Goal: Information Seeking & Learning: Learn about a topic

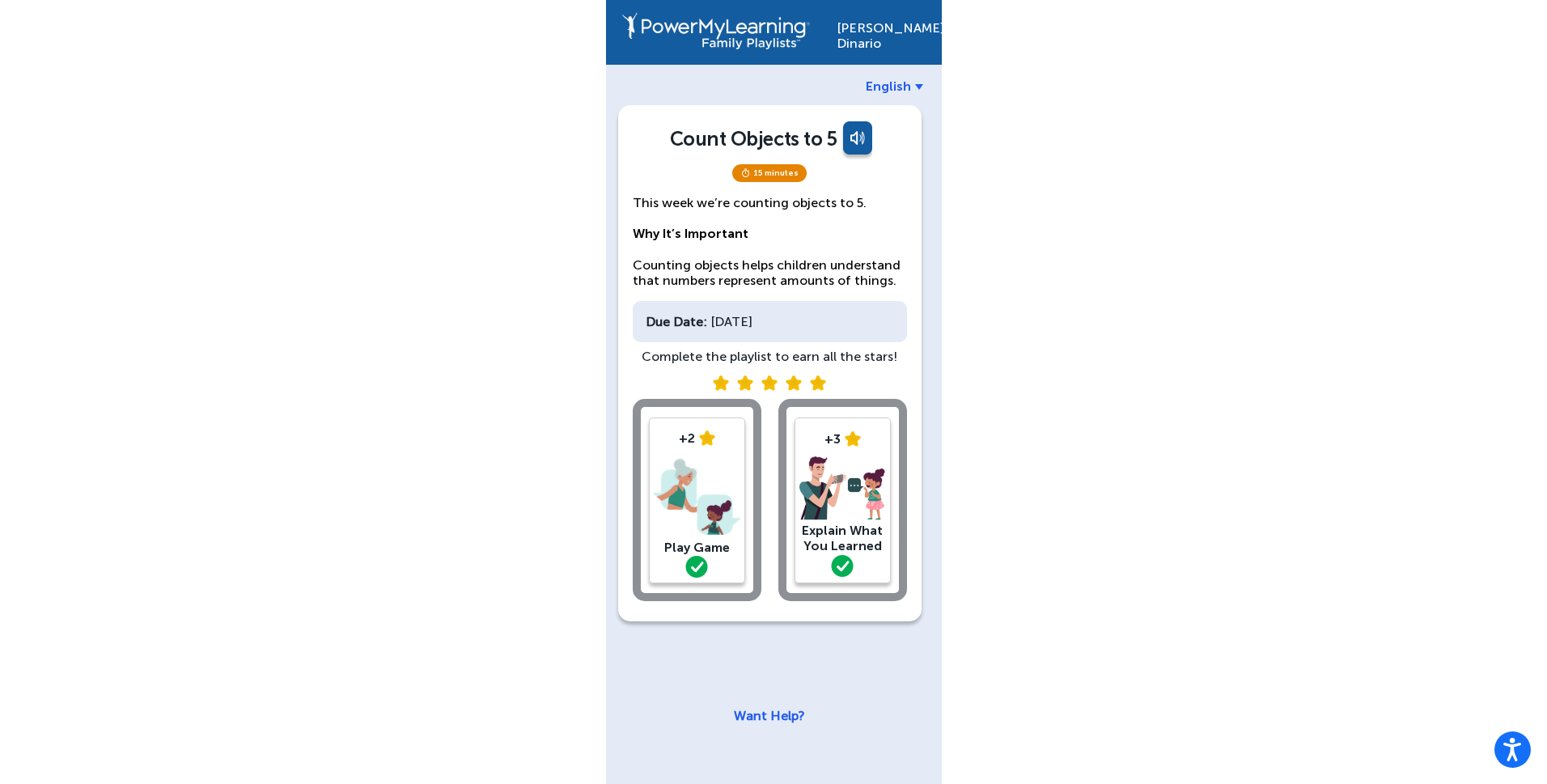
click at [857, 496] on img at bounding box center [843, 488] width 86 height 64
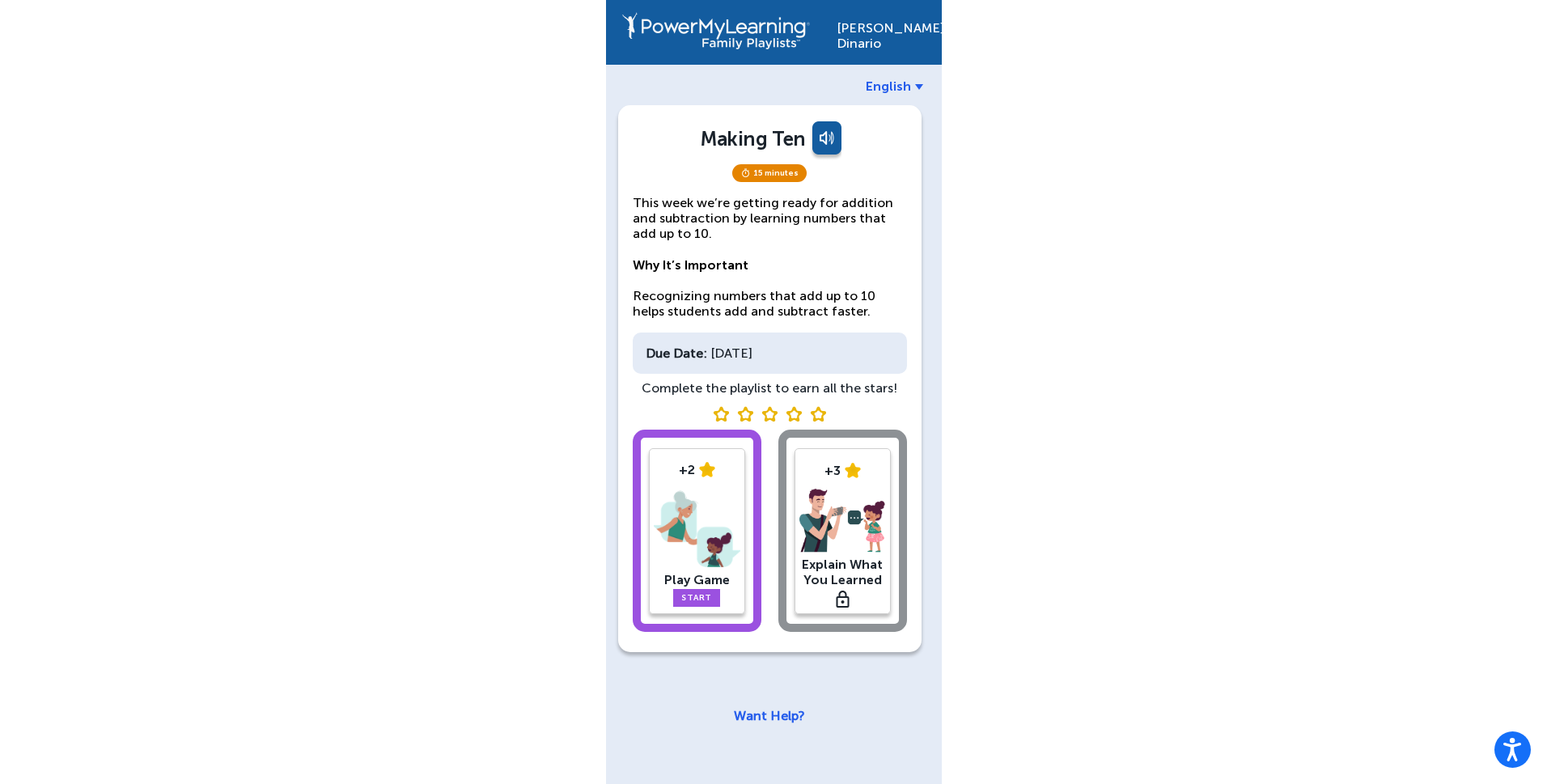
click at [859, 548] on div "+2 Play Game Start +3 Explain What You Learned" at bounding box center [769, 534] width 275 height 209
click at [853, 522] on div "+2 Play Game Start +3 Explain What You Learned" at bounding box center [769, 534] width 275 height 209
click at [856, 453] on div "+2 Play Game Start +3 Explain What You Learned" at bounding box center [769, 534] width 275 height 209
click at [801, 497] on div "+2 Play Game Start +3 Explain What You Learned" at bounding box center [769, 534] width 275 height 209
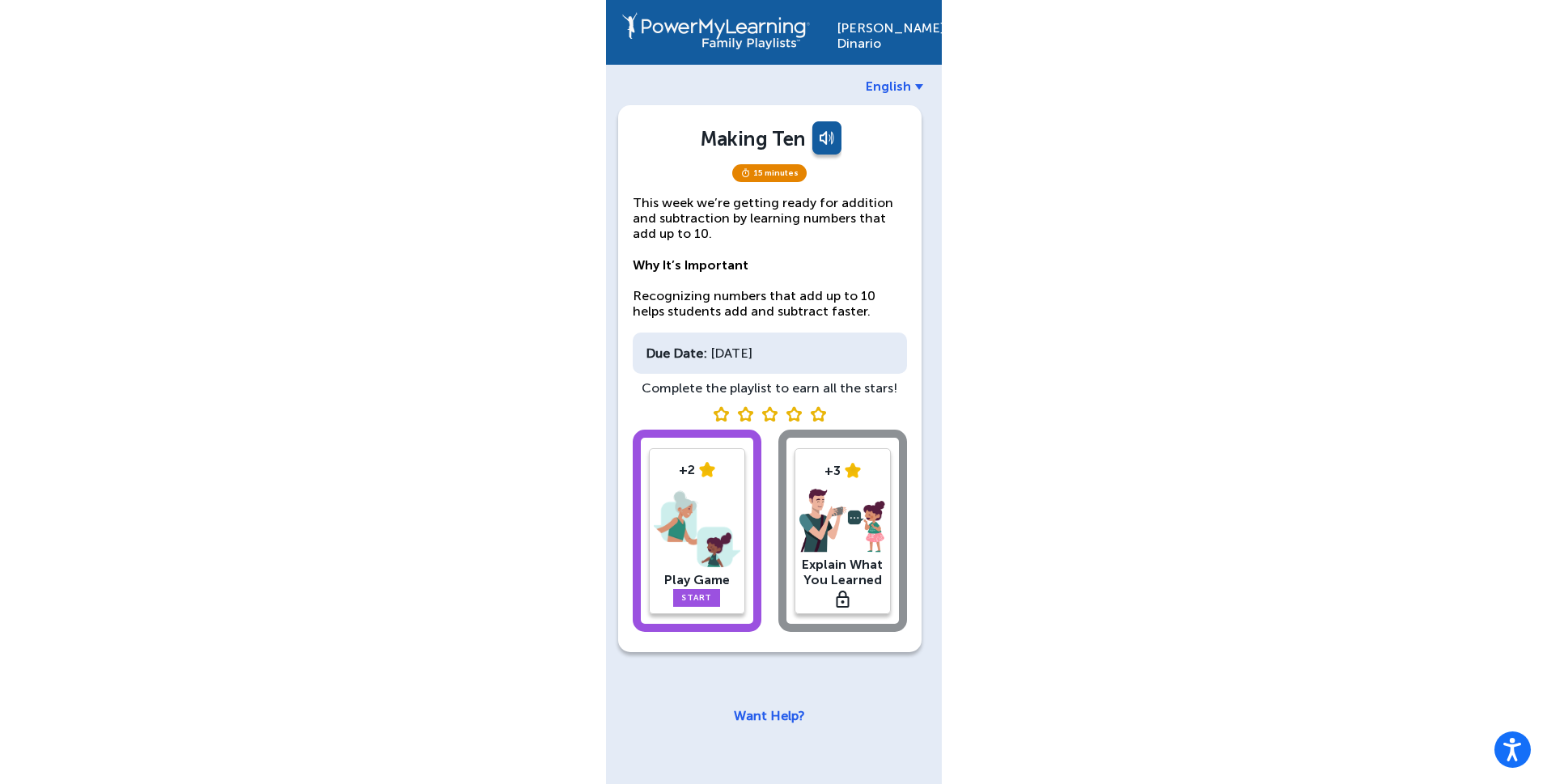
click at [695, 536] on img at bounding box center [697, 529] width 86 height 84
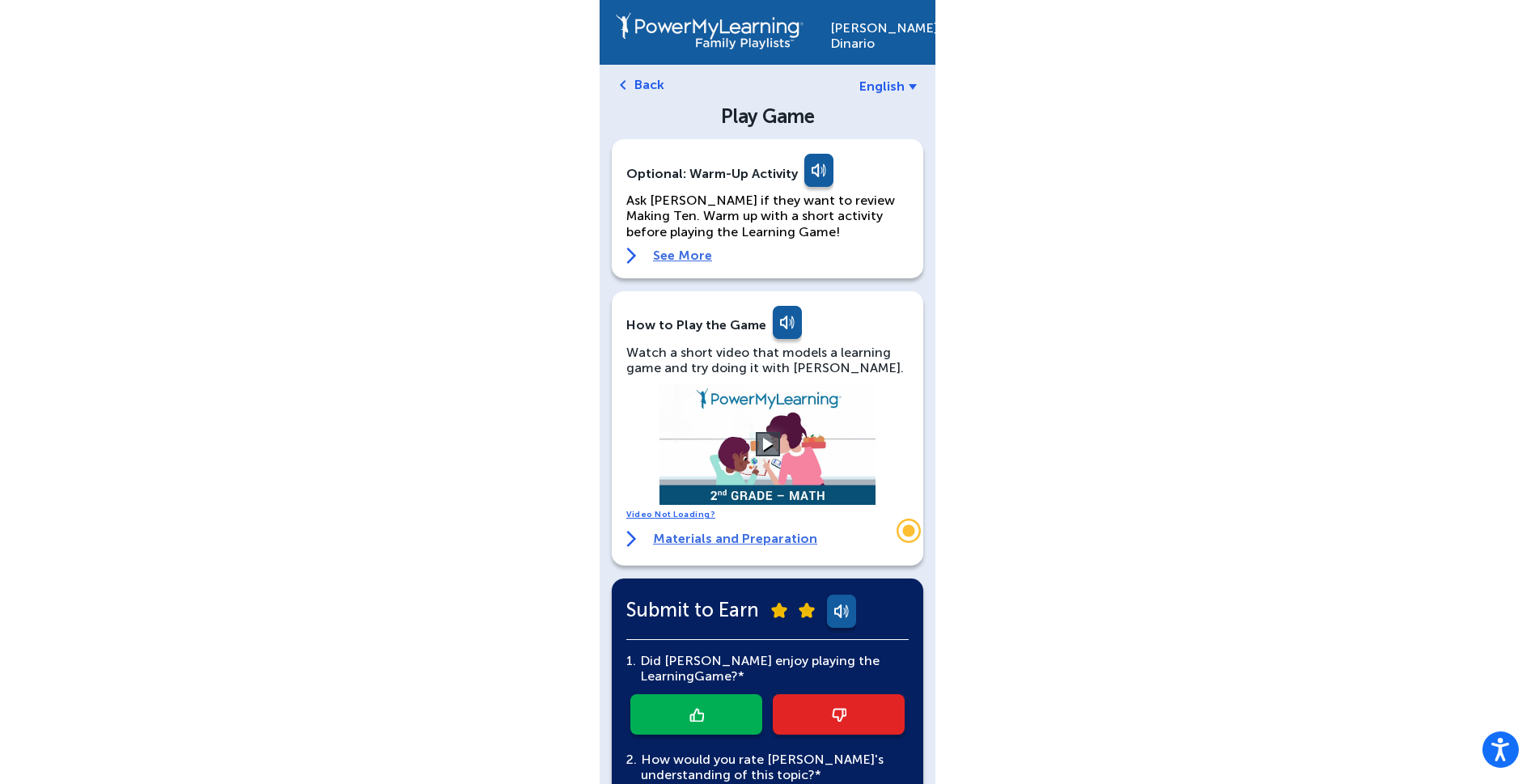
click at [635, 90] on link "Back" at bounding box center [649, 84] width 30 height 15
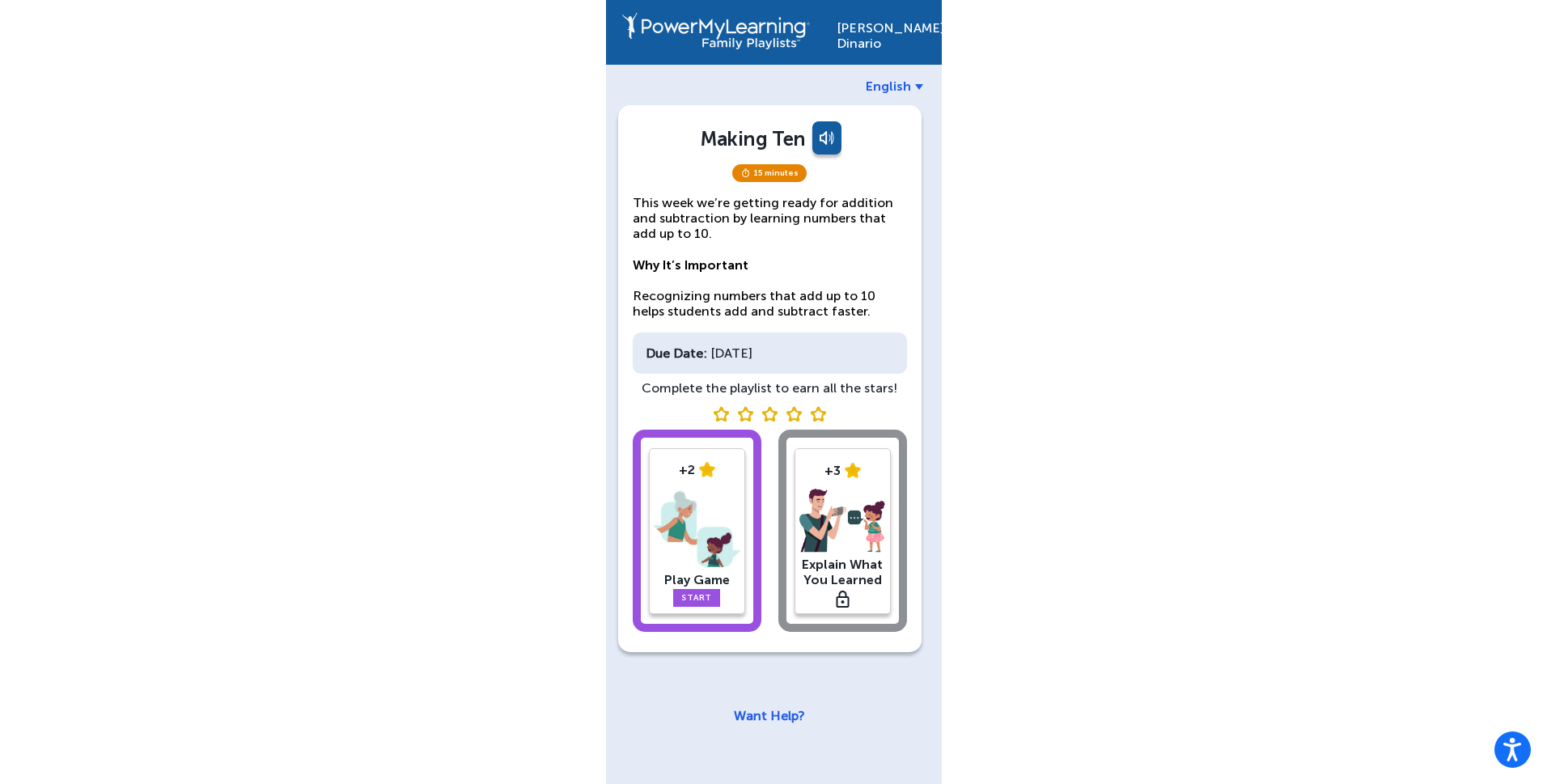
click at [829, 523] on div "+2 Play Game Start +3 Explain What You Learned" at bounding box center [769, 534] width 275 height 209
click at [703, 497] on img at bounding box center [697, 529] width 86 height 84
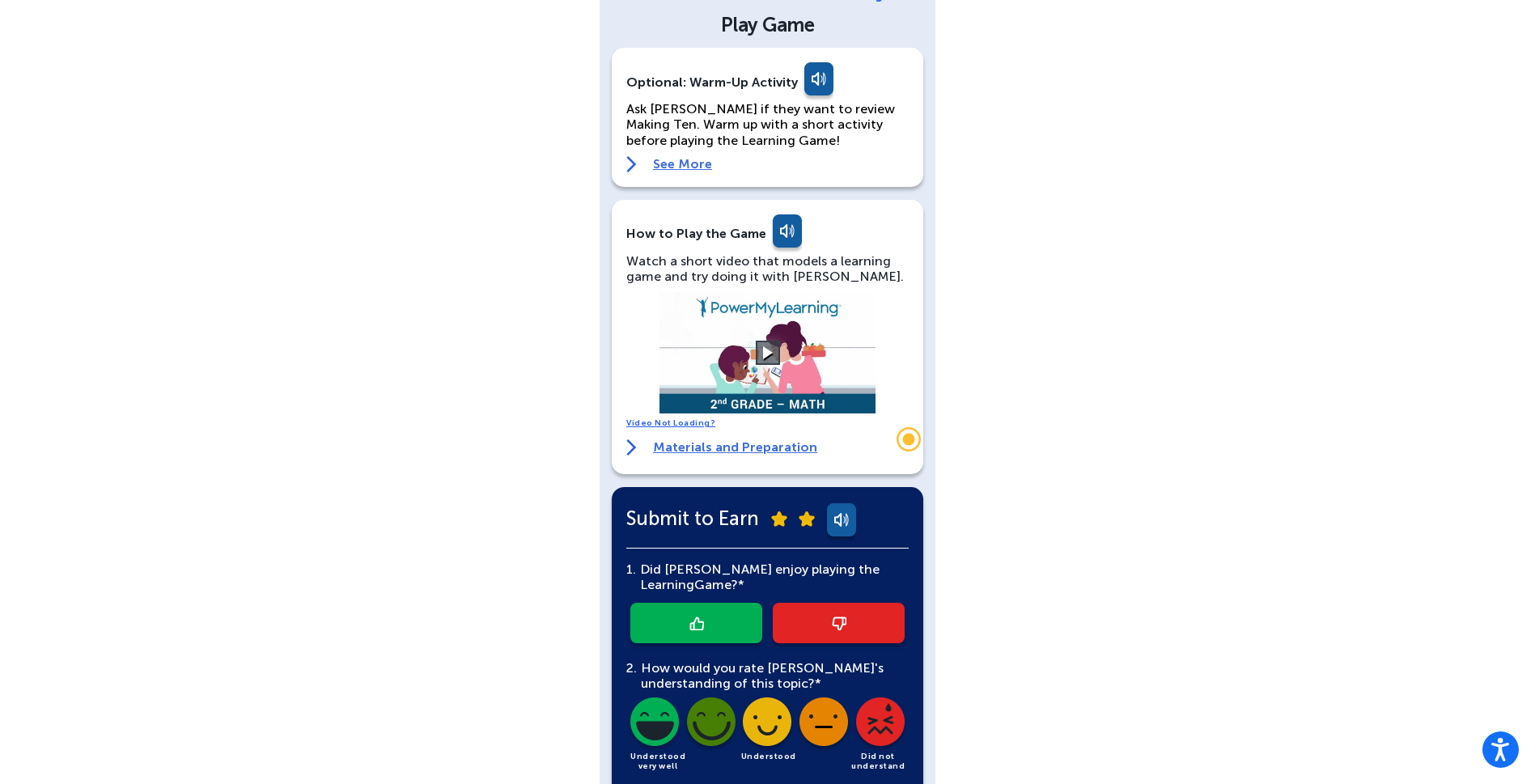
scroll to position [311, 0]
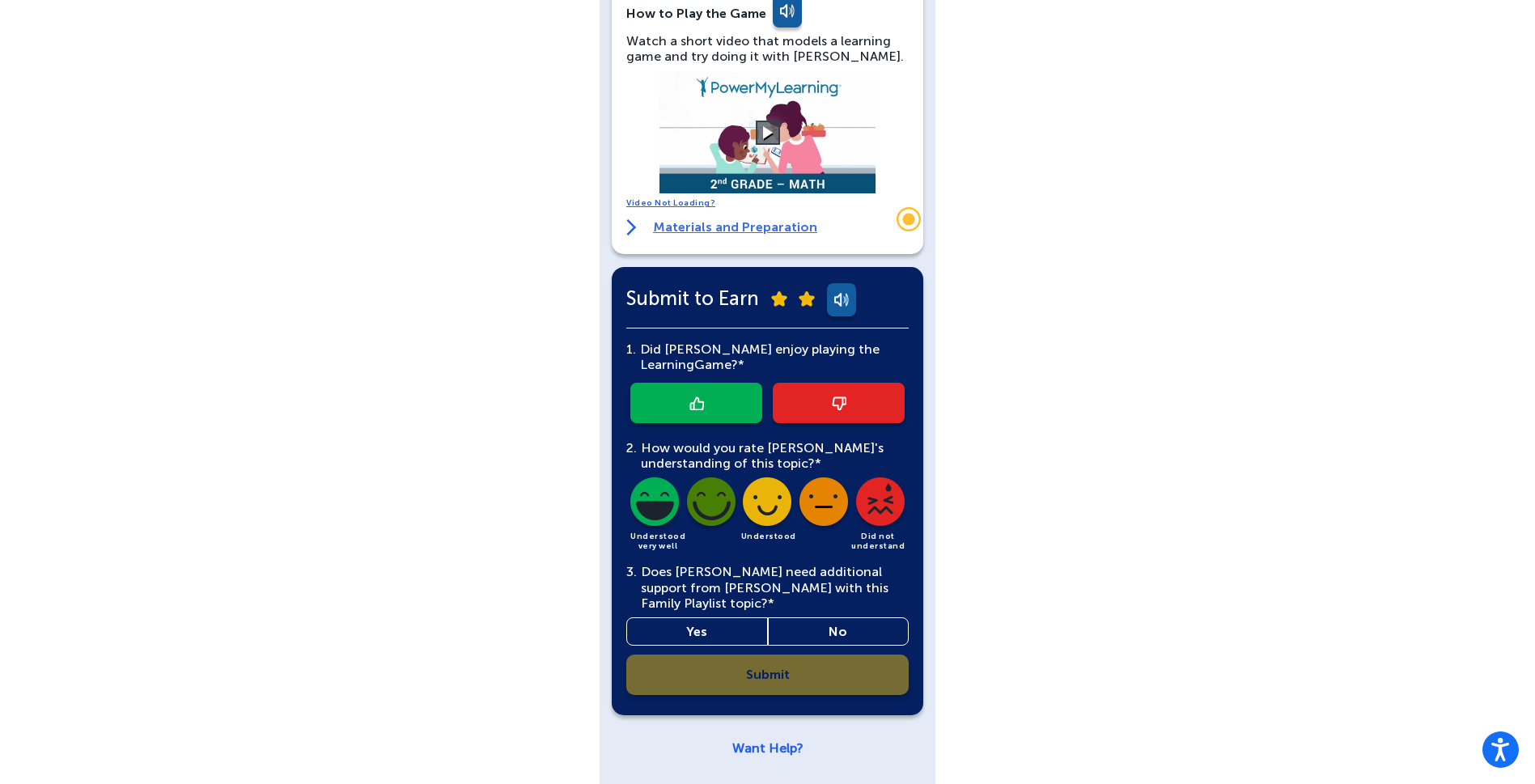
click at [697, 403] on img at bounding box center [697, 403] width 15 height 14
click at [660, 507] on img at bounding box center [655, 505] width 55 height 55
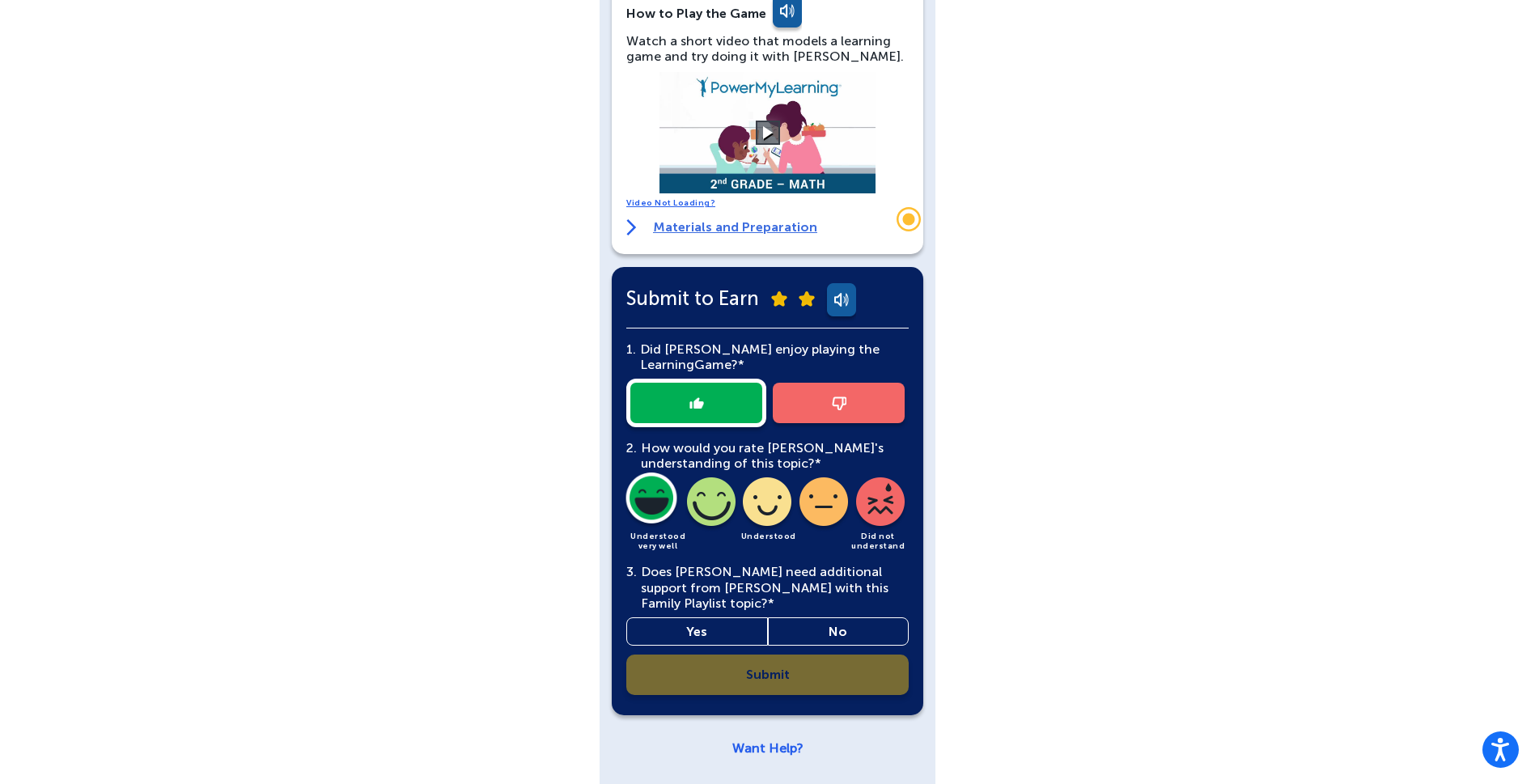
click at [828, 632] on link "No" at bounding box center [839, 632] width 142 height 29
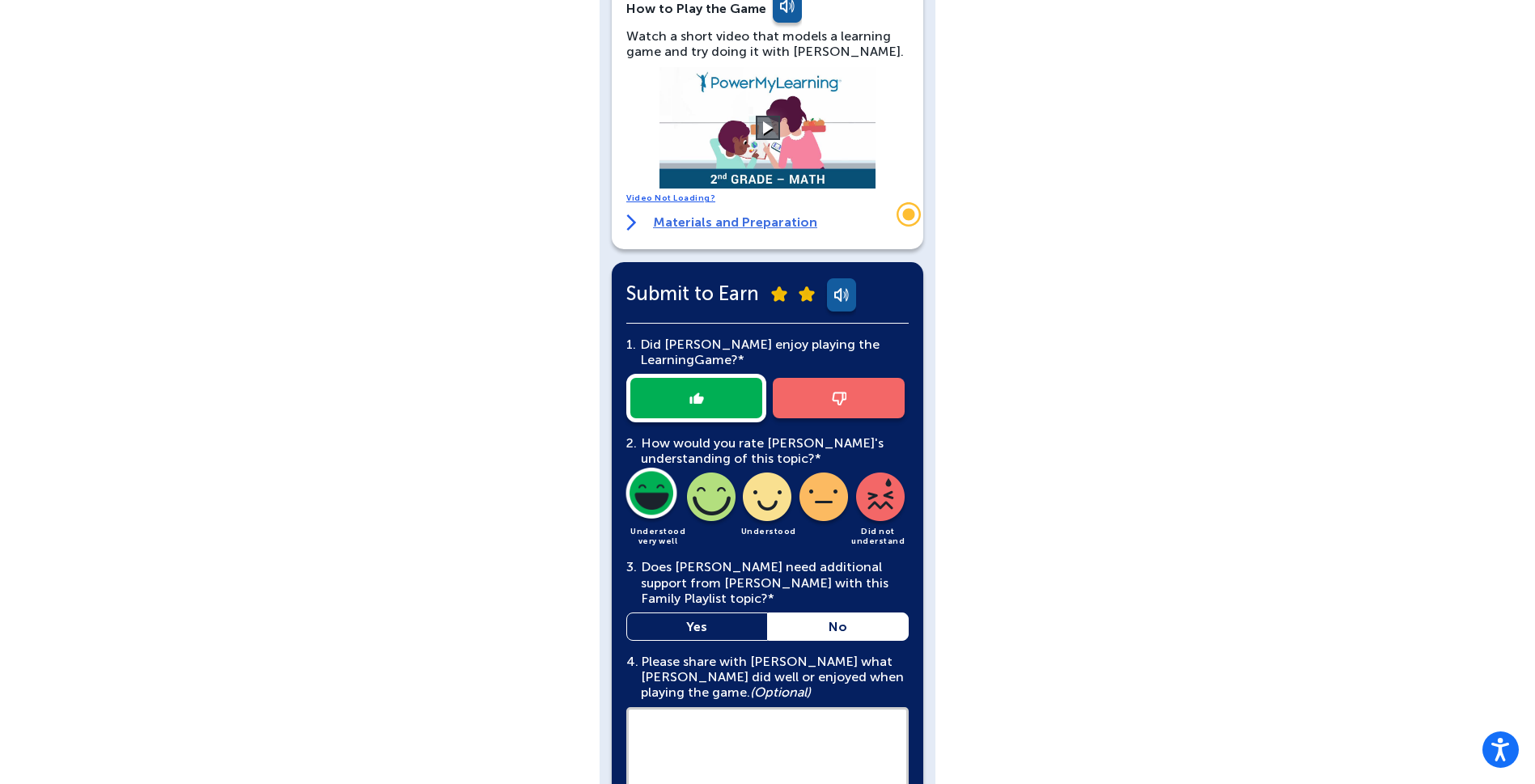
scroll to position [504, 0]
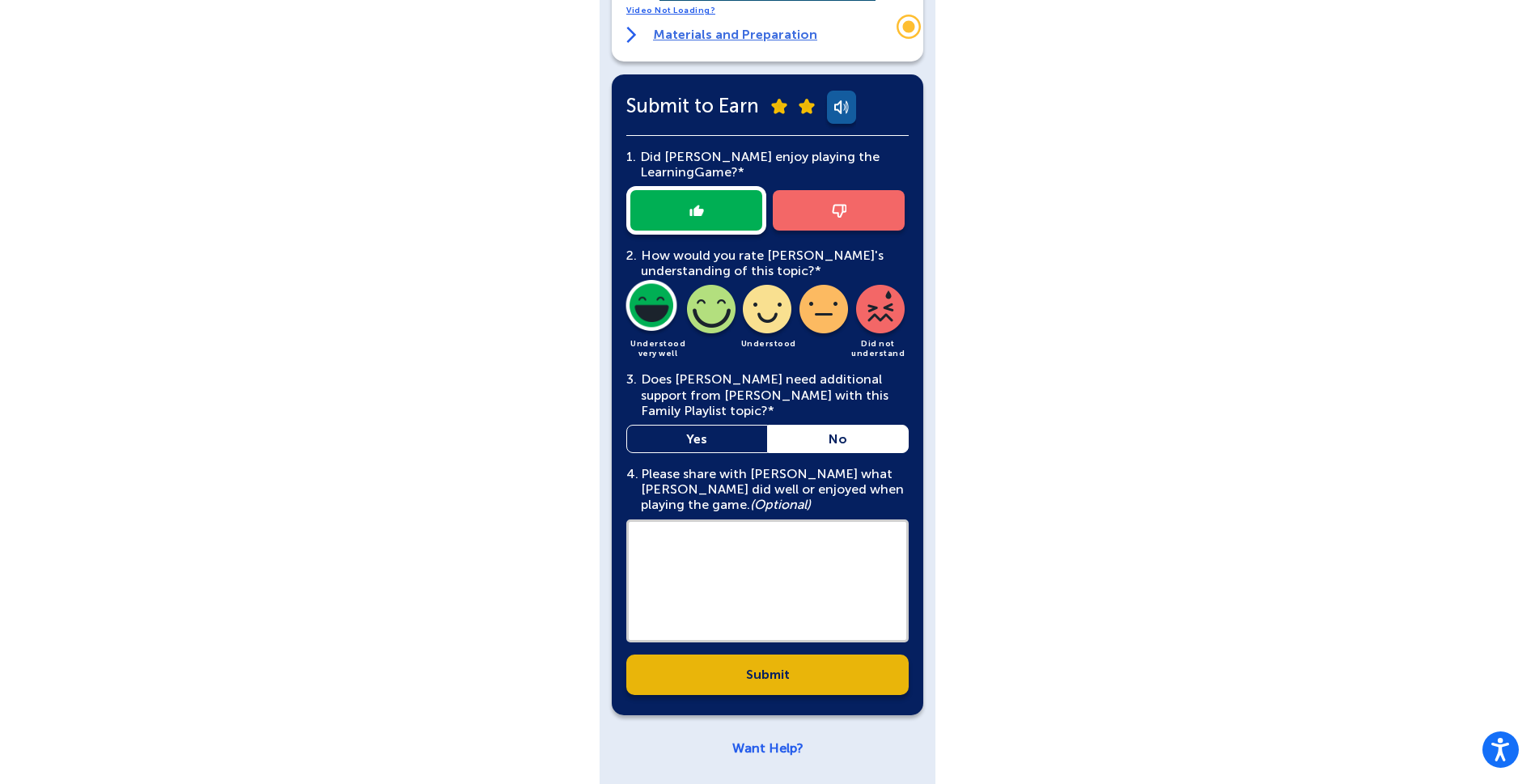
click at [825, 675] on link "Submit" at bounding box center [767, 675] width 282 height 41
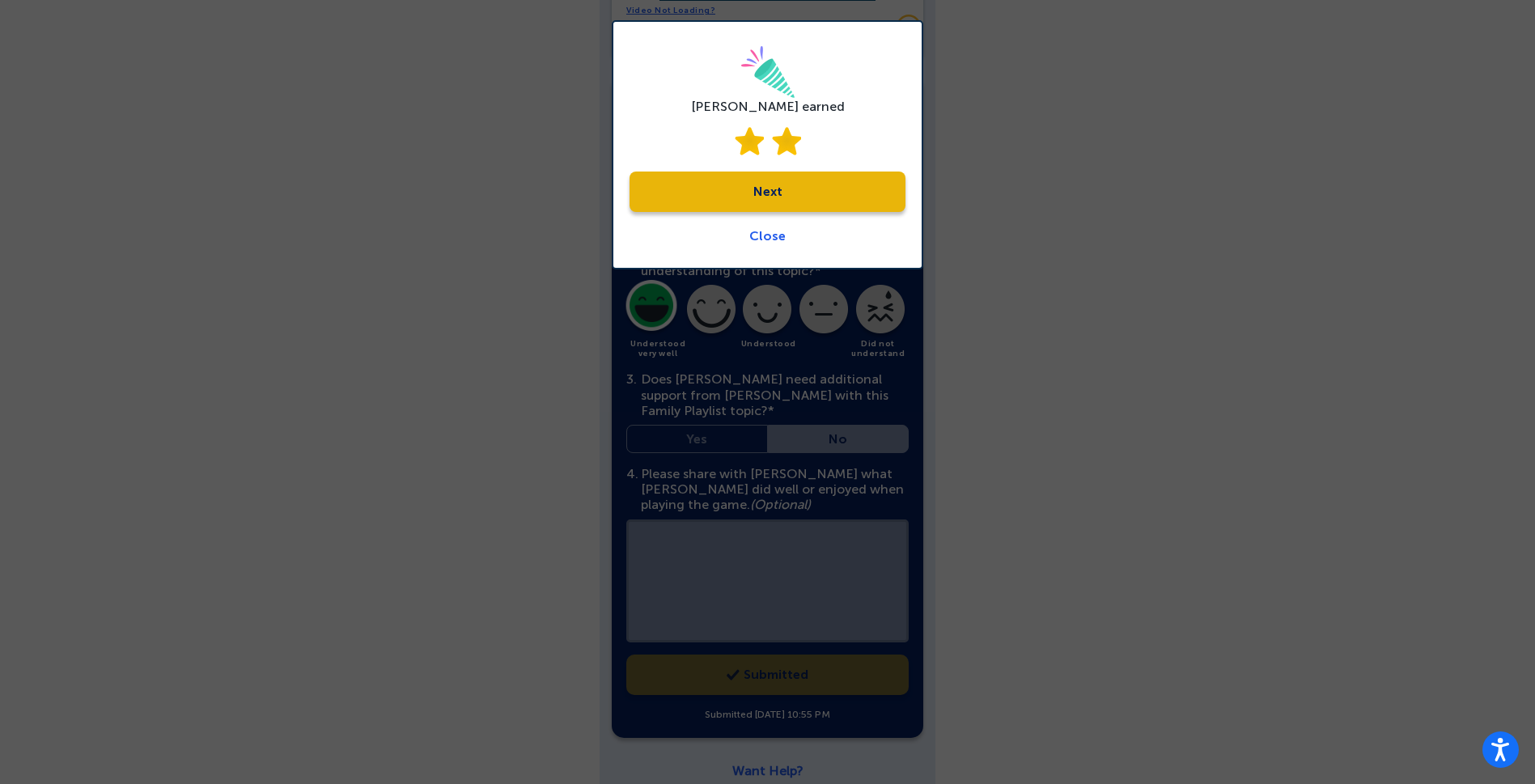
click at [805, 192] on link "Next" at bounding box center [767, 192] width 276 height 41
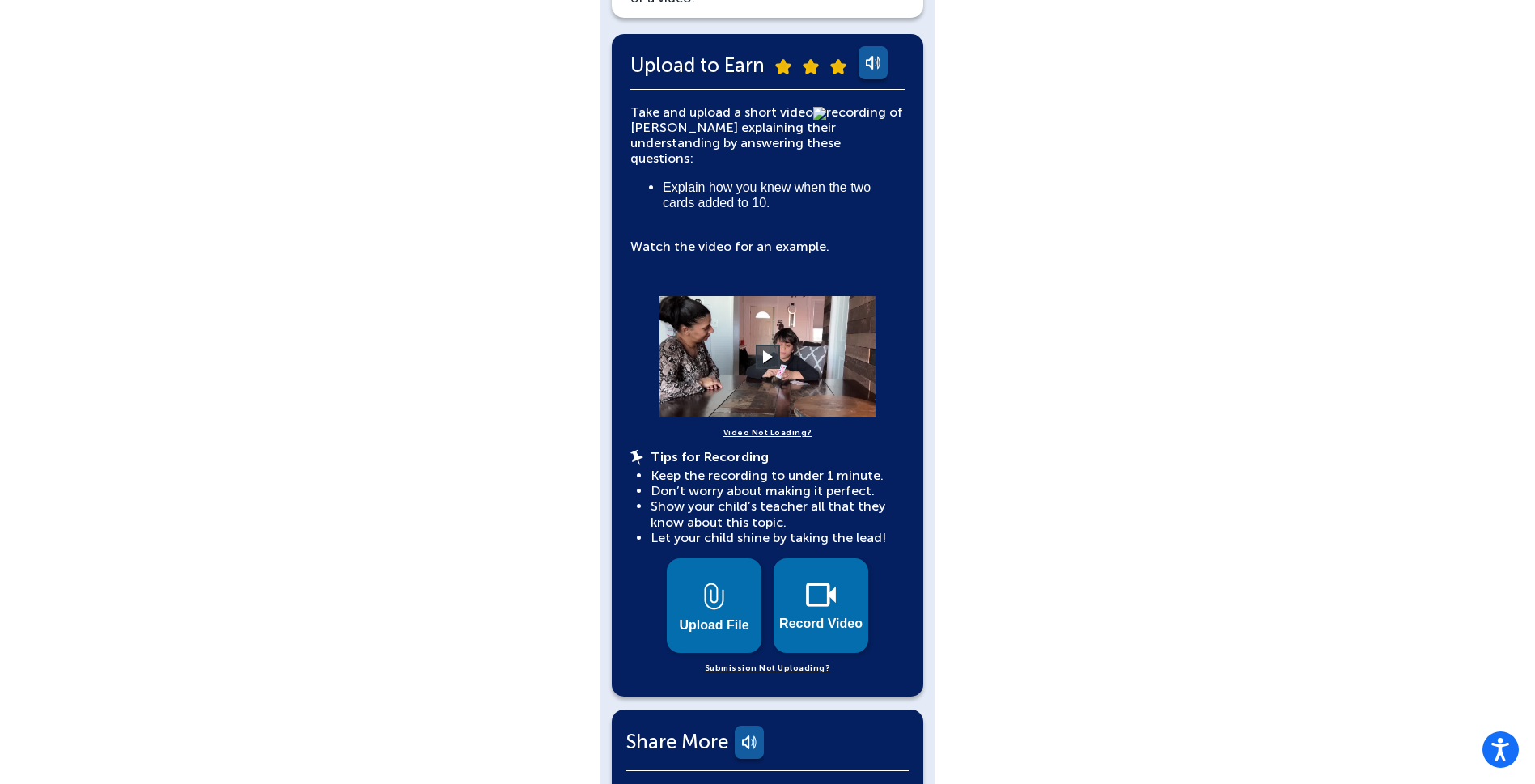
scroll to position [554, 0]
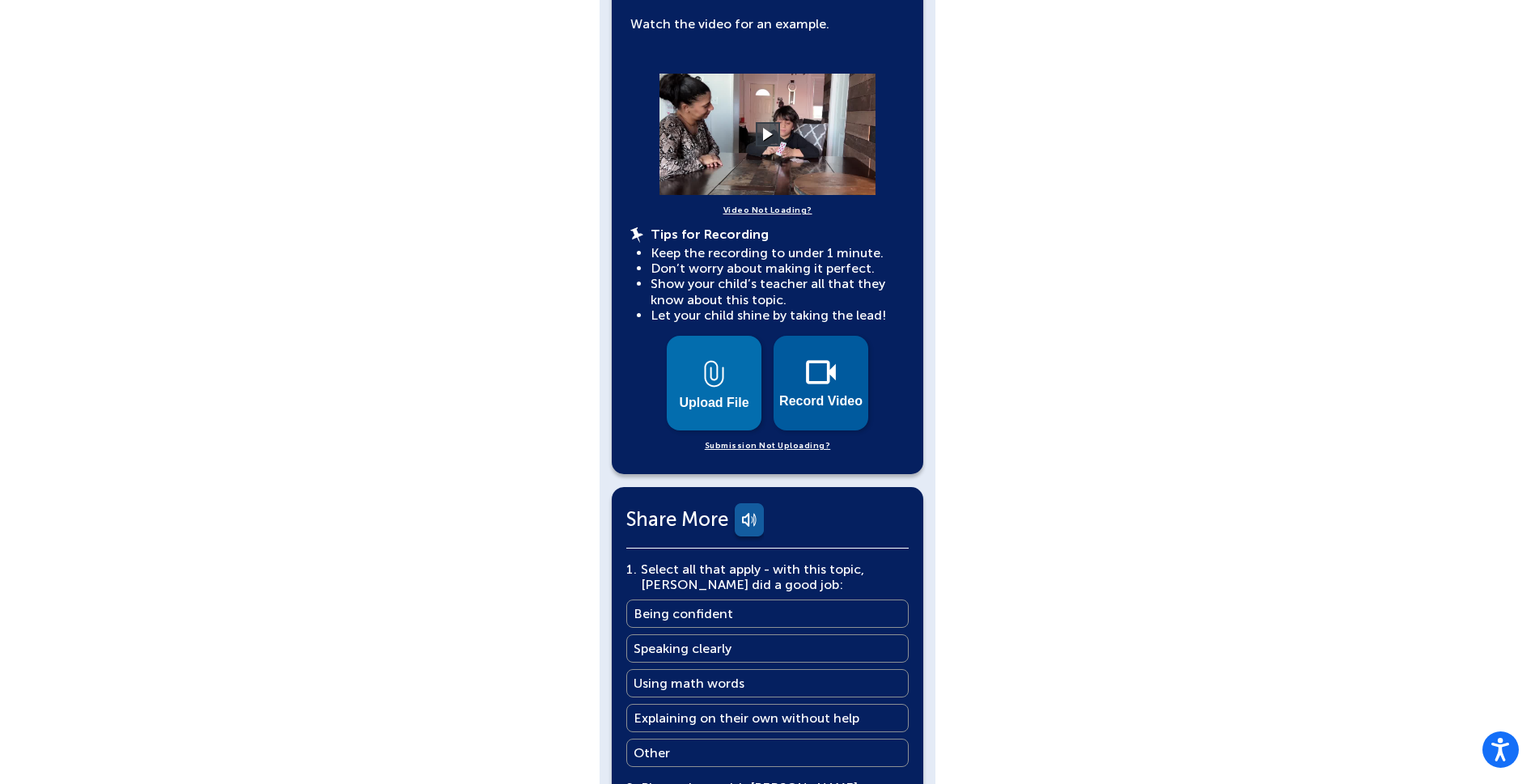
click at [812, 360] on img at bounding box center [821, 372] width 30 height 24
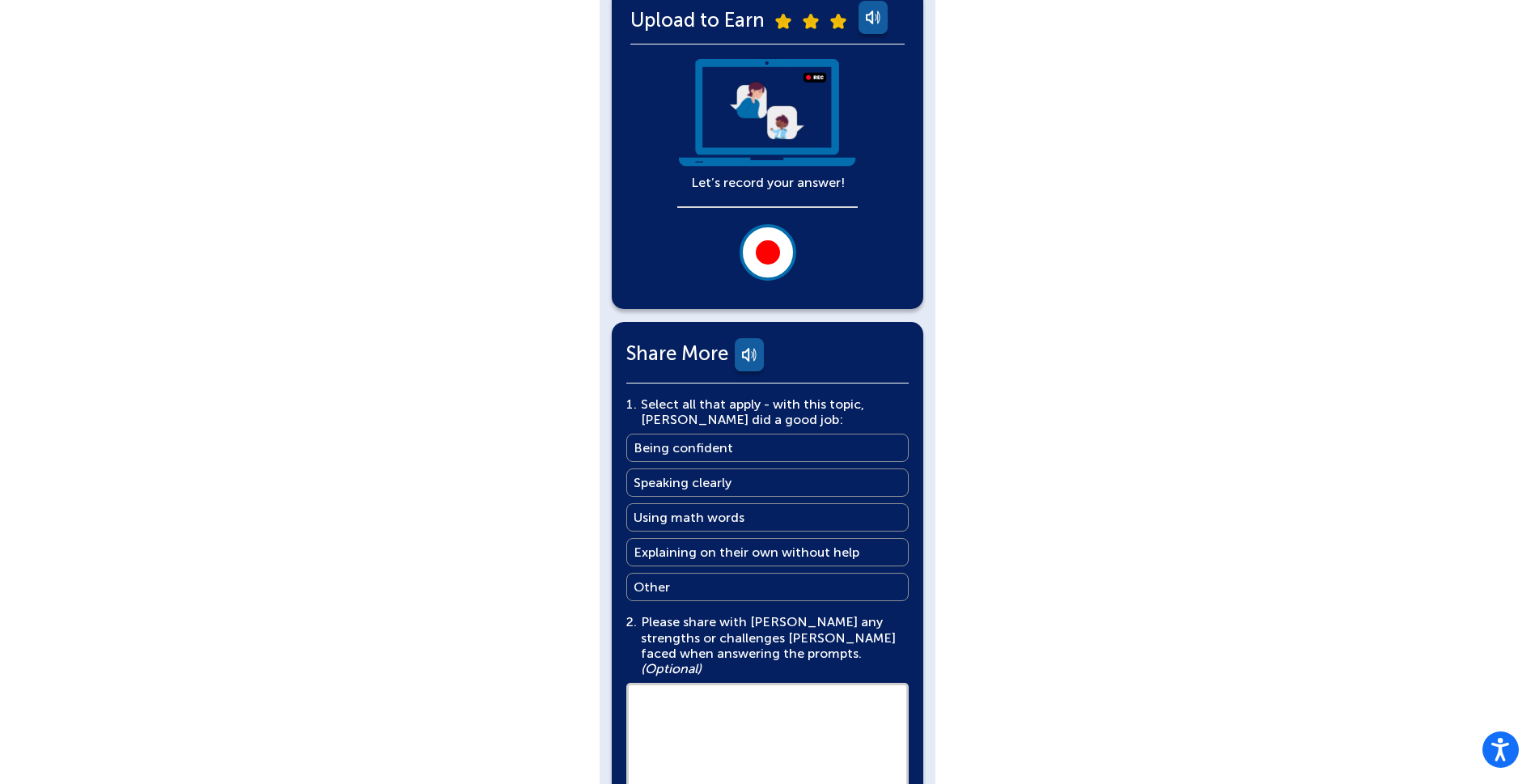
scroll to position [366, 0]
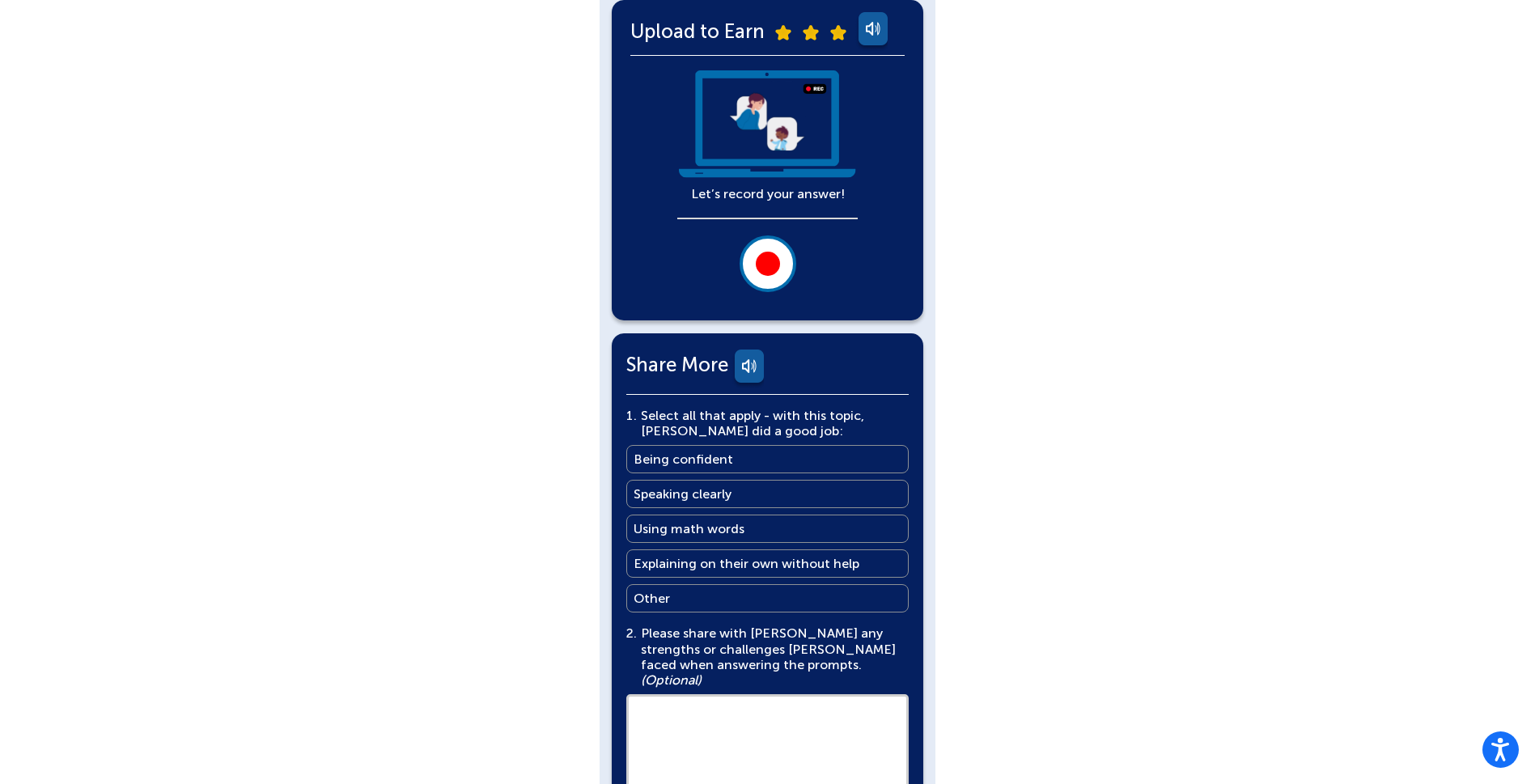
click at [770, 277] on button at bounding box center [767, 263] width 56 height 56
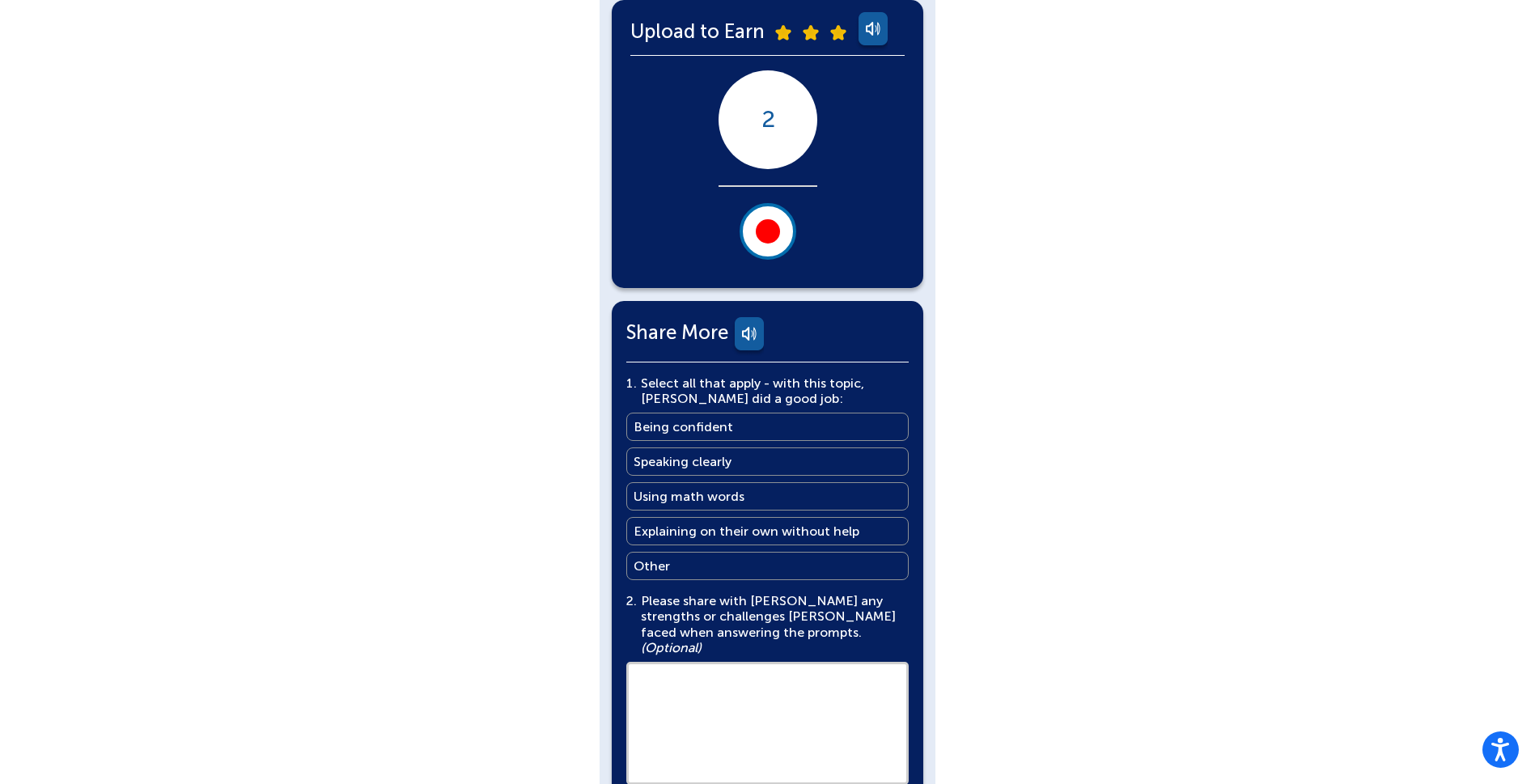
scroll to position [237, 0]
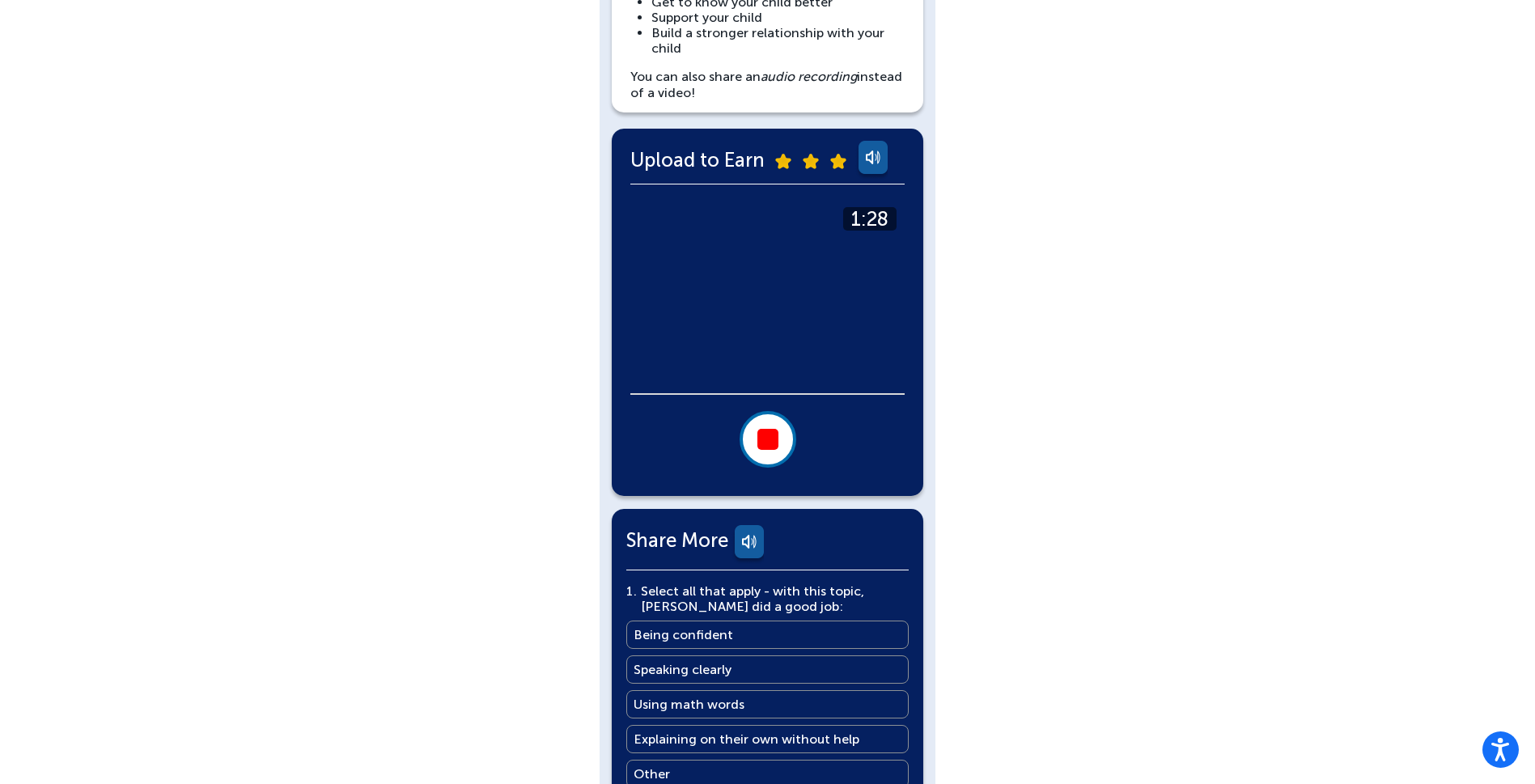
click at [778, 456] on button at bounding box center [767, 438] width 56 height 56
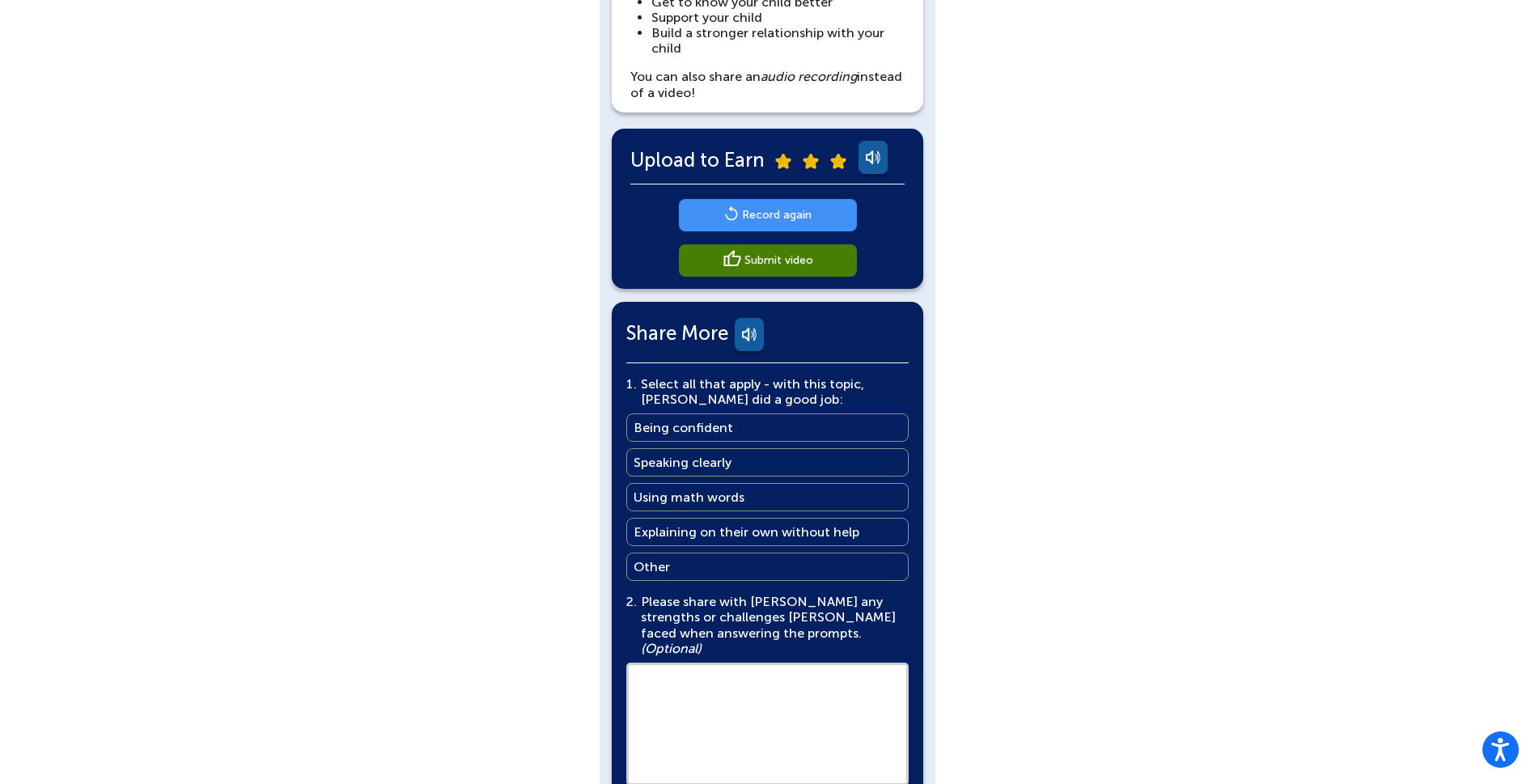
click at [809, 263] on main "Submit video" at bounding box center [779, 260] width 68 height 15
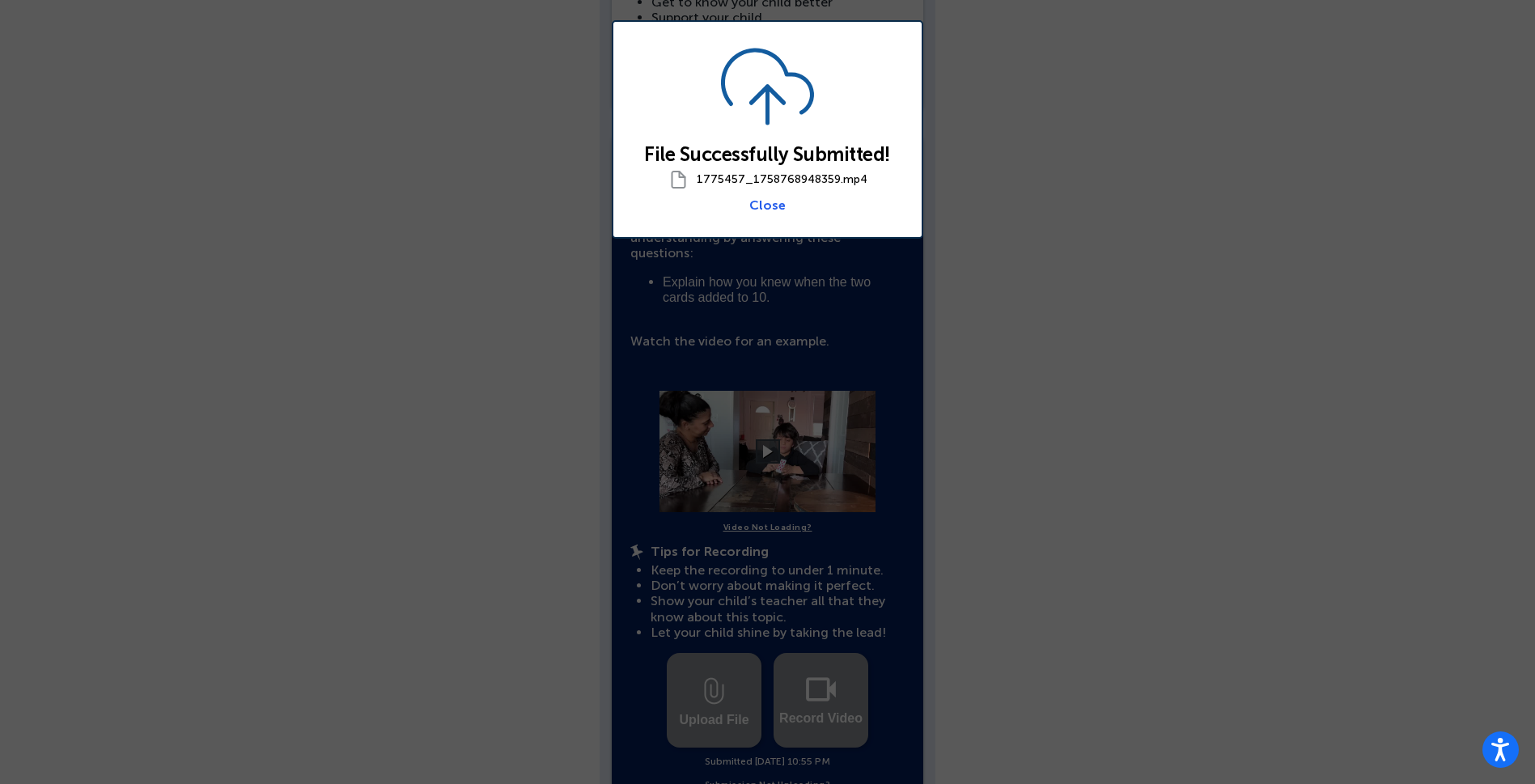
click at [774, 205] on link "Close" at bounding box center [767, 205] width 37 height 15
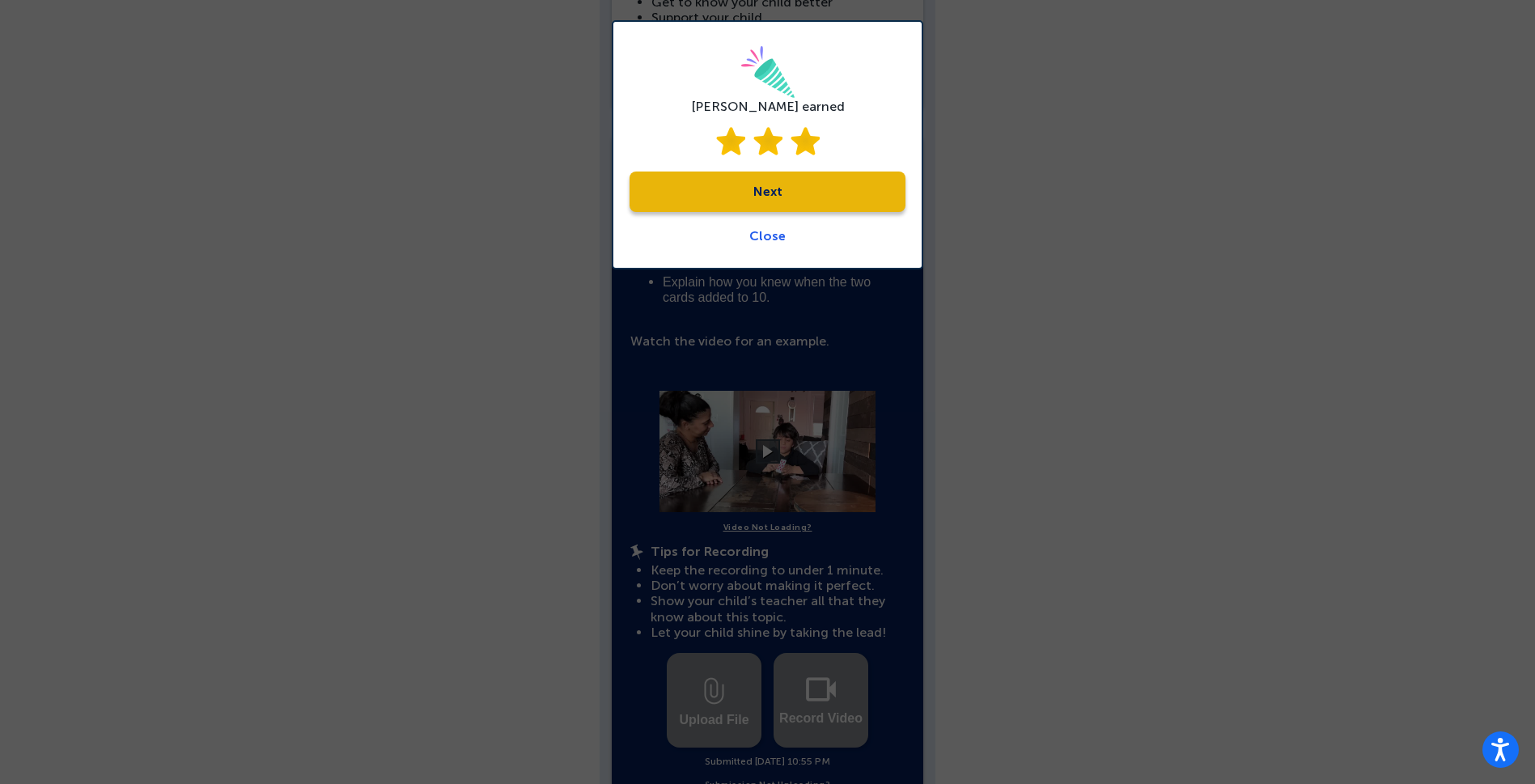
click at [774, 205] on link "Next" at bounding box center [767, 192] width 276 height 41
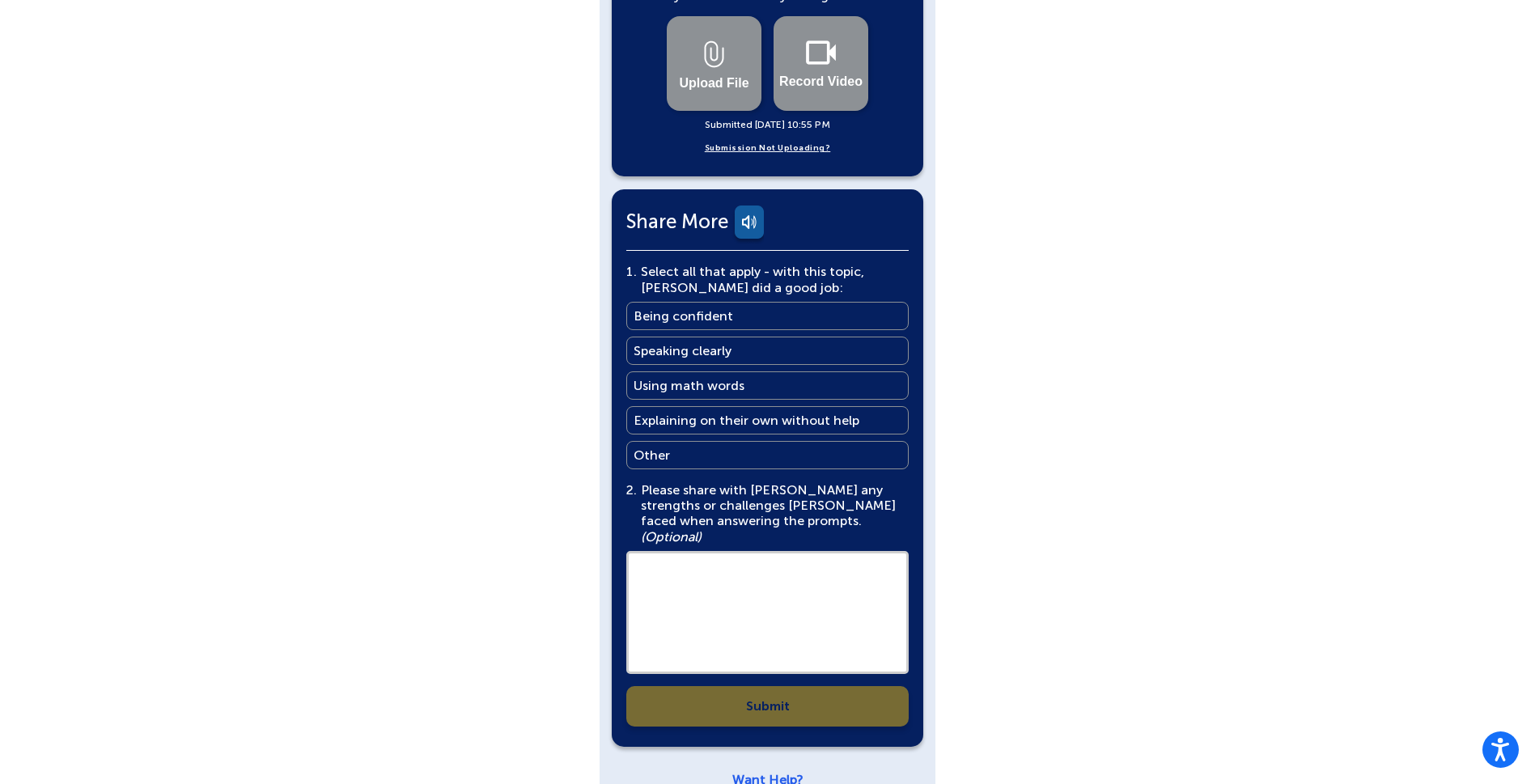
scroll to position [874, 0]
click at [708, 307] on main "Being confident" at bounding box center [683, 315] width 99 height 15
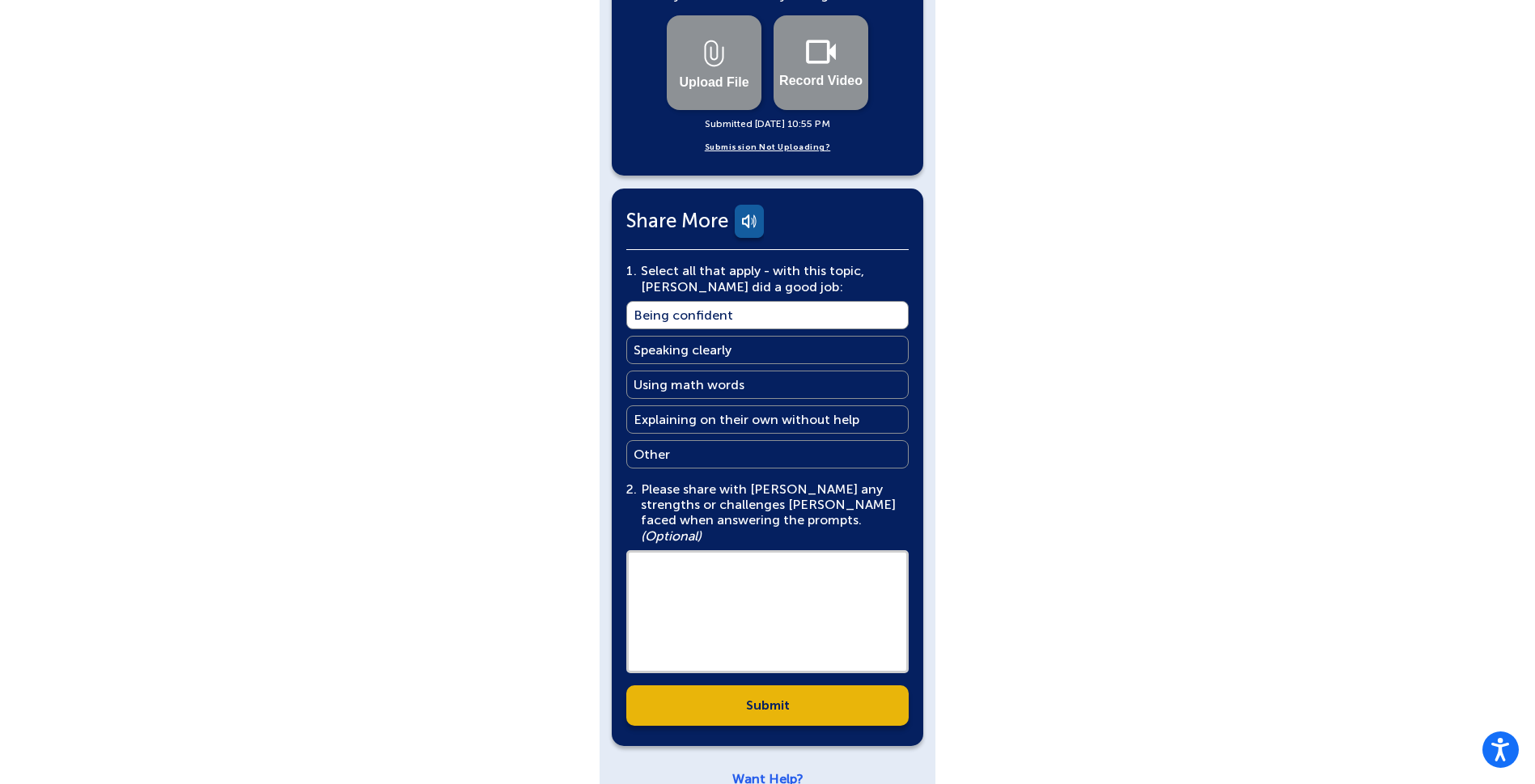
click at [756, 688] on link "Submit" at bounding box center [767, 706] width 282 height 41
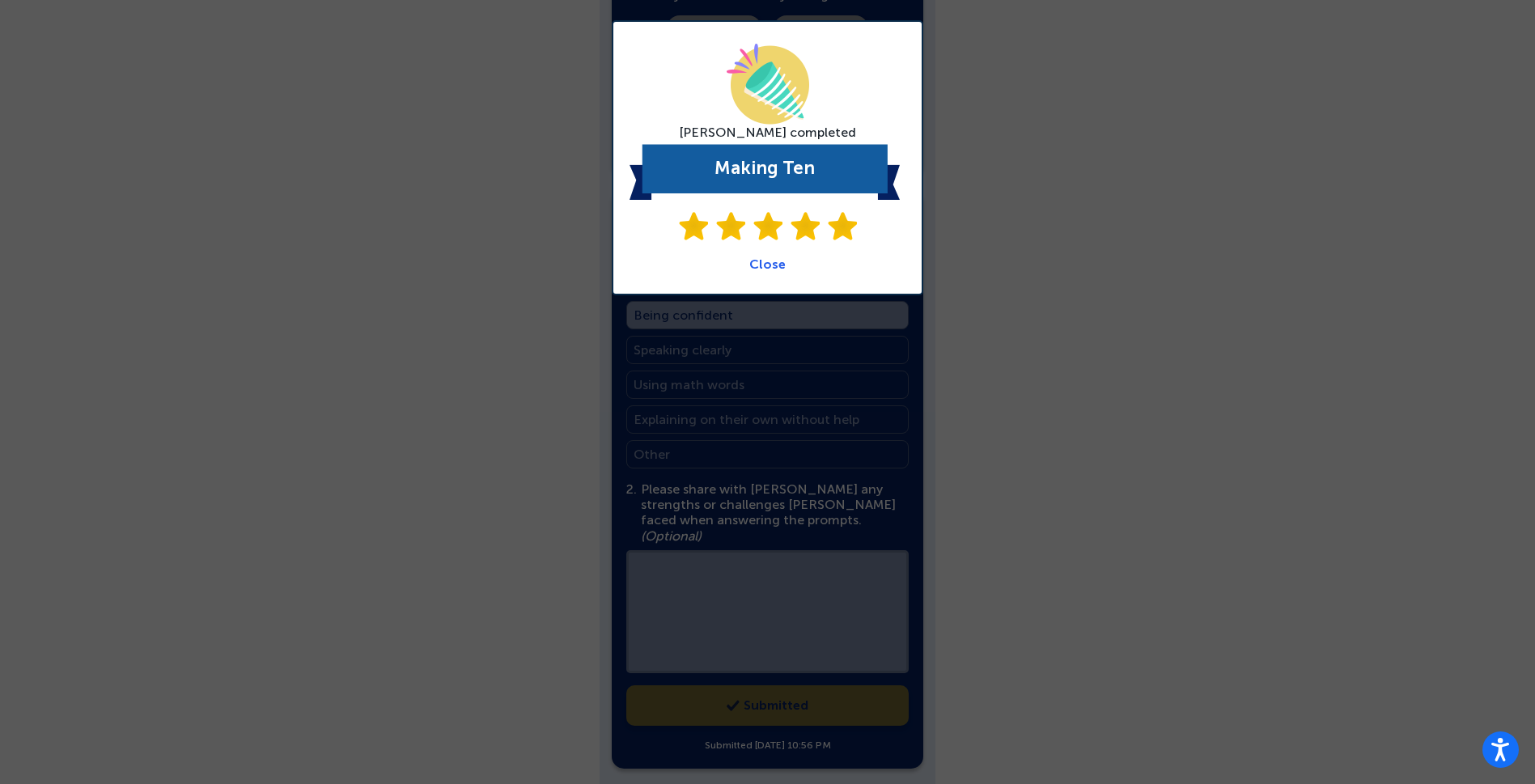
click at [777, 264] on link "Close" at bounding box center [767, 264] width 37 height 15
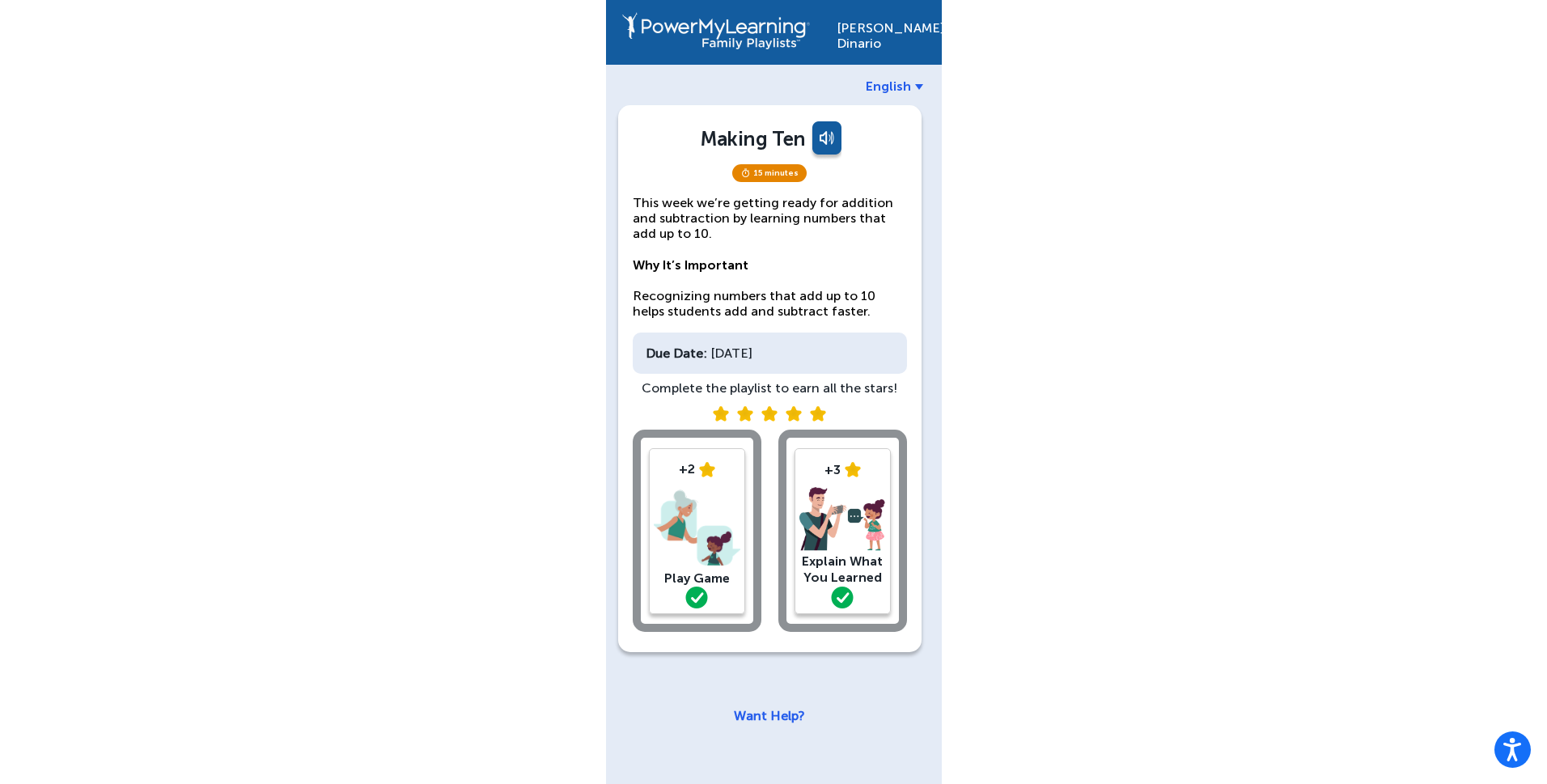
click at [411, 382] on div "[PERSON_NAME] English Making Ten 15 minutes This week we’re getting ready for a…" at bounding box center [774, 392] width 1547 height 784
click at [394, 214] on div "[PERSON_NAME] English Making Ten 15 minutes This week we’re getting ready for a…" at bounding box center [774, 392] width 1547 height 784
